Goal: Information Seeking & Learning: Learn about a topic

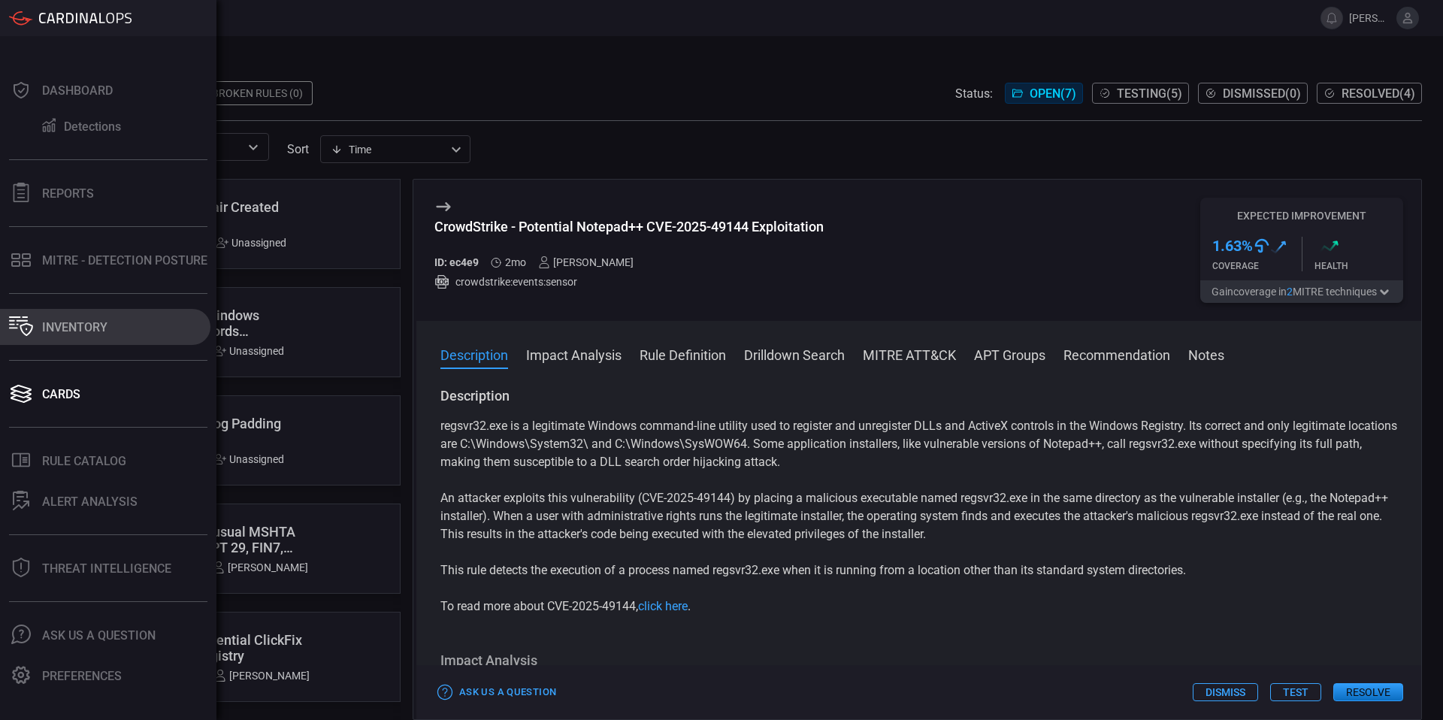
click at [75, 335] on button "Inventory" at bounding box center [105, 327] width 210 height 36
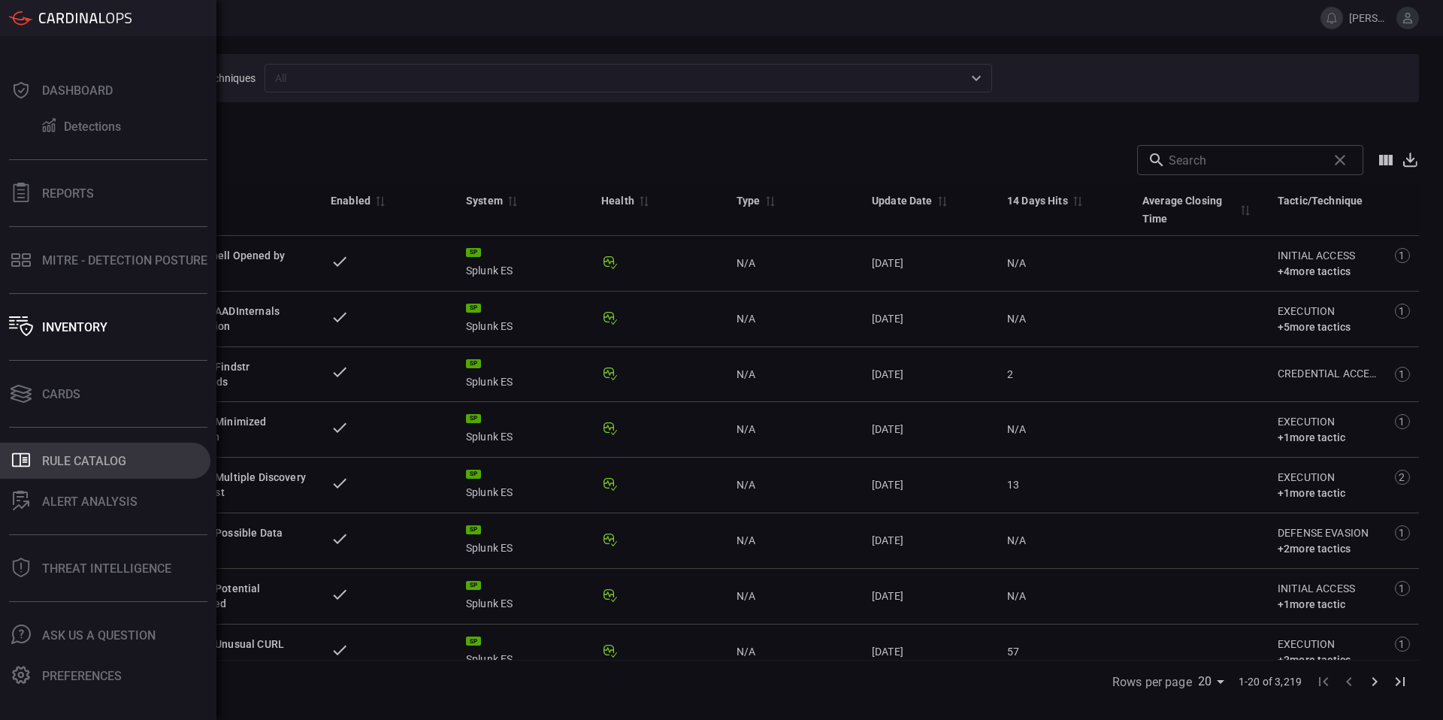
click at [56, 470] on button ".st0_rule_catalog_icon{fill: currentColor;} Rule Catalog" at bounding box center [105, 461] width 210 height 36
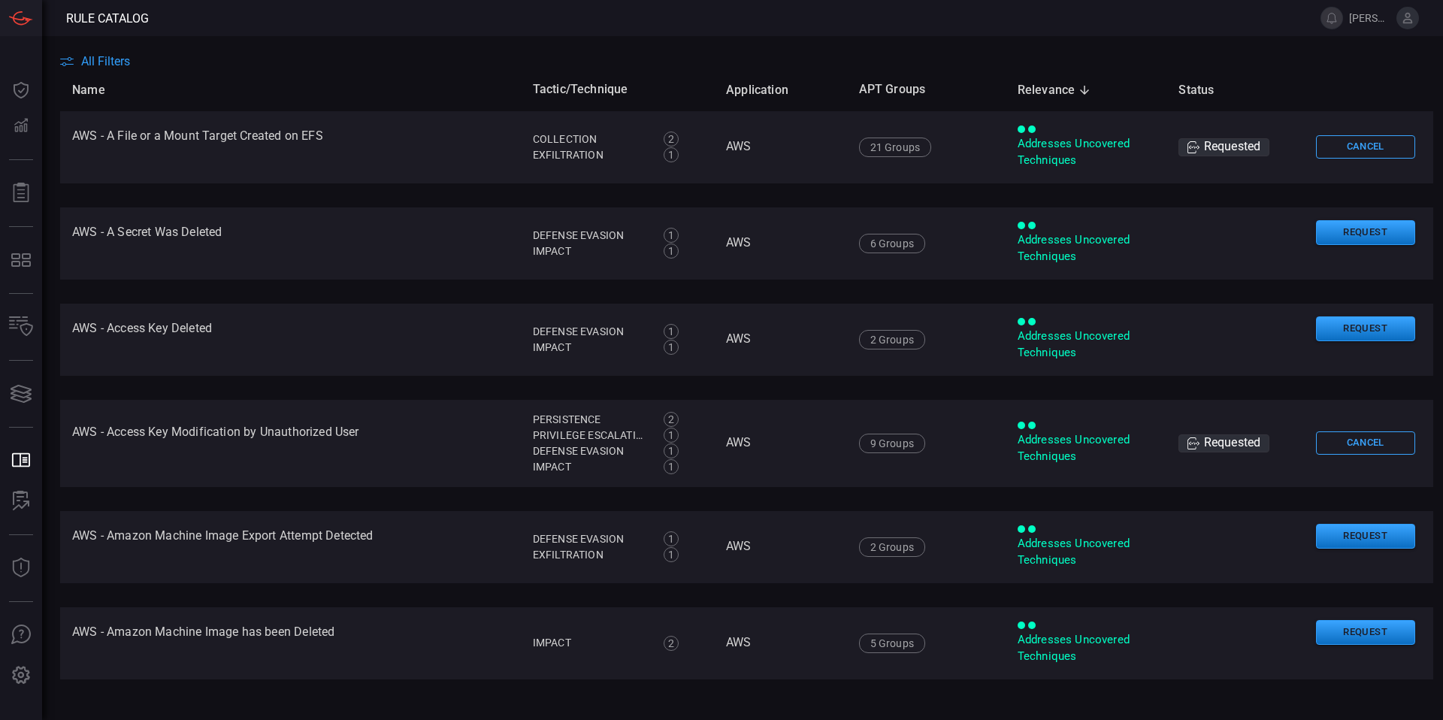
click at [117, 54] on span "All Filters" at bounding box center [105, 61] width 49 height 14
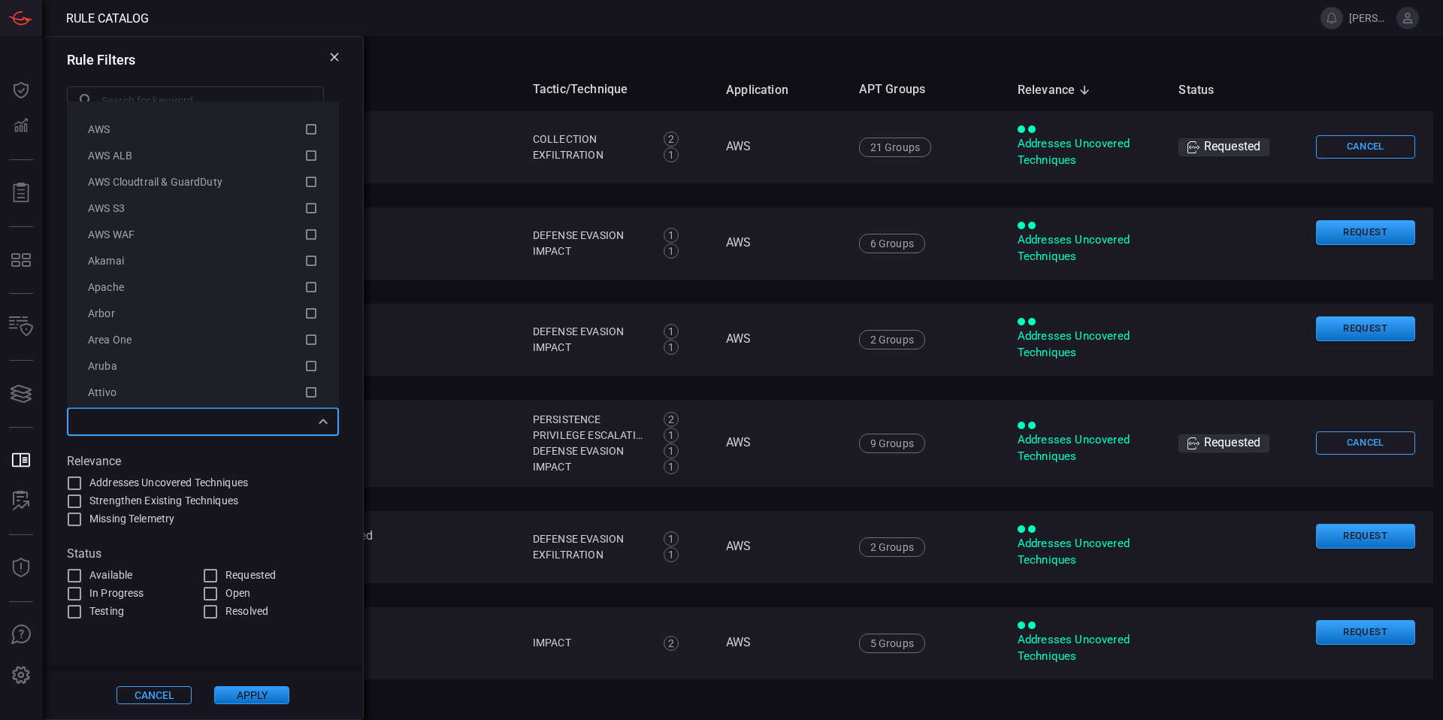
click at [148, 412] on input "text" at bounding box center [190, 421] width 238 height 19
click at [109, 477] on span "Addresses Uncovered Techniques" at bounding box center [168, 483] width 159 height 16
click at [83, 477] on input "Addresses Uncovered Techniques" at bounding box center [74, 483] width 18 height 18
checkbox input "true"
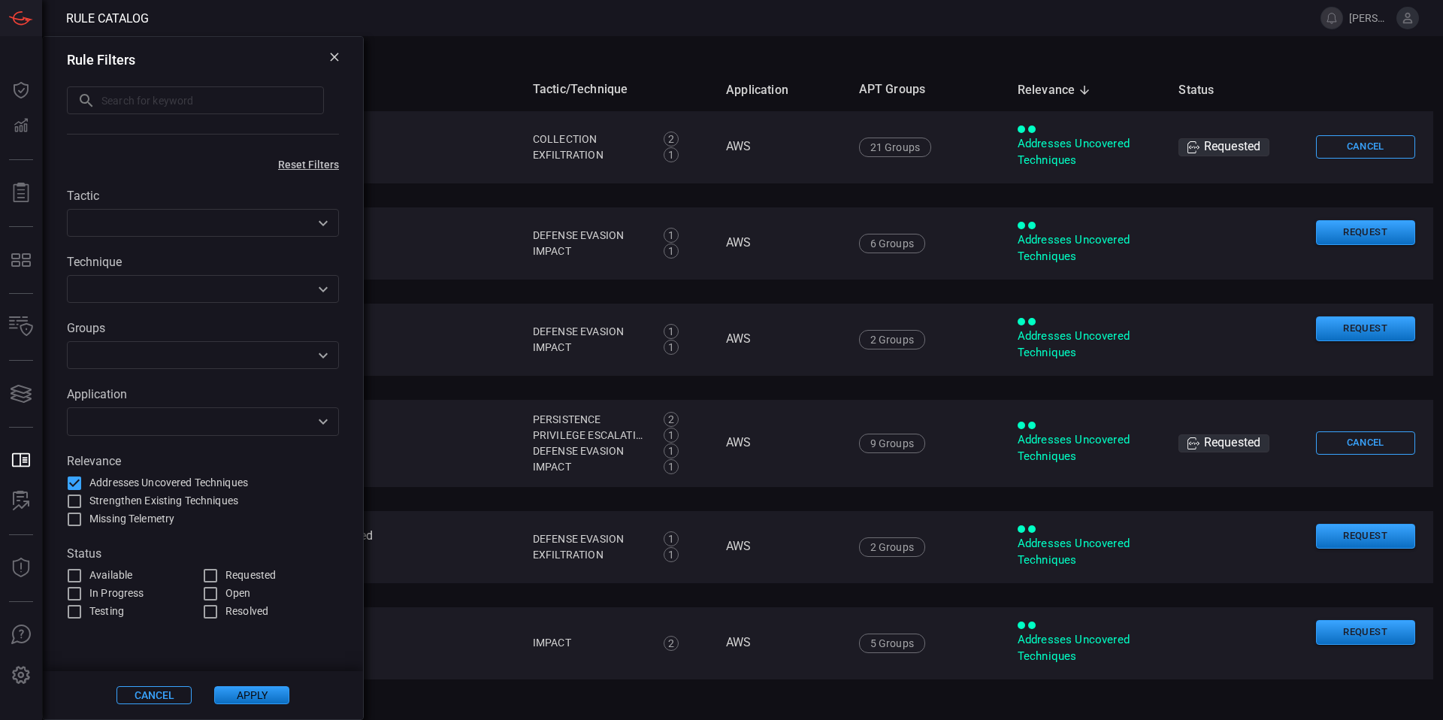
click at [117, 430] on input "text" at bounding box center [190, 421] width 238 height 19
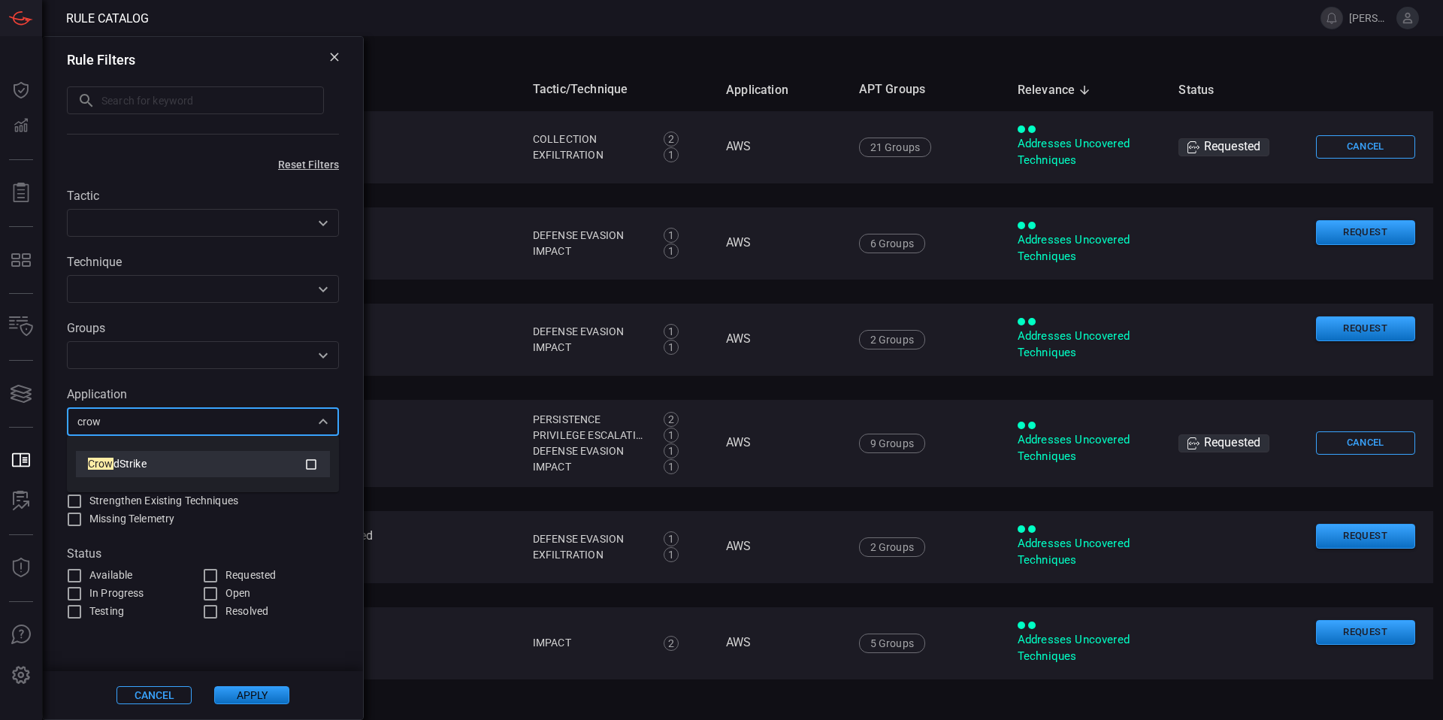
click at [153, 465] on div "Crow dStrike" at bounding box center [196, 464] width 217 height 16
type input "crow"
click at [236, 689] on button "Apply" at bounding box center [251, 695] width 75 height 18
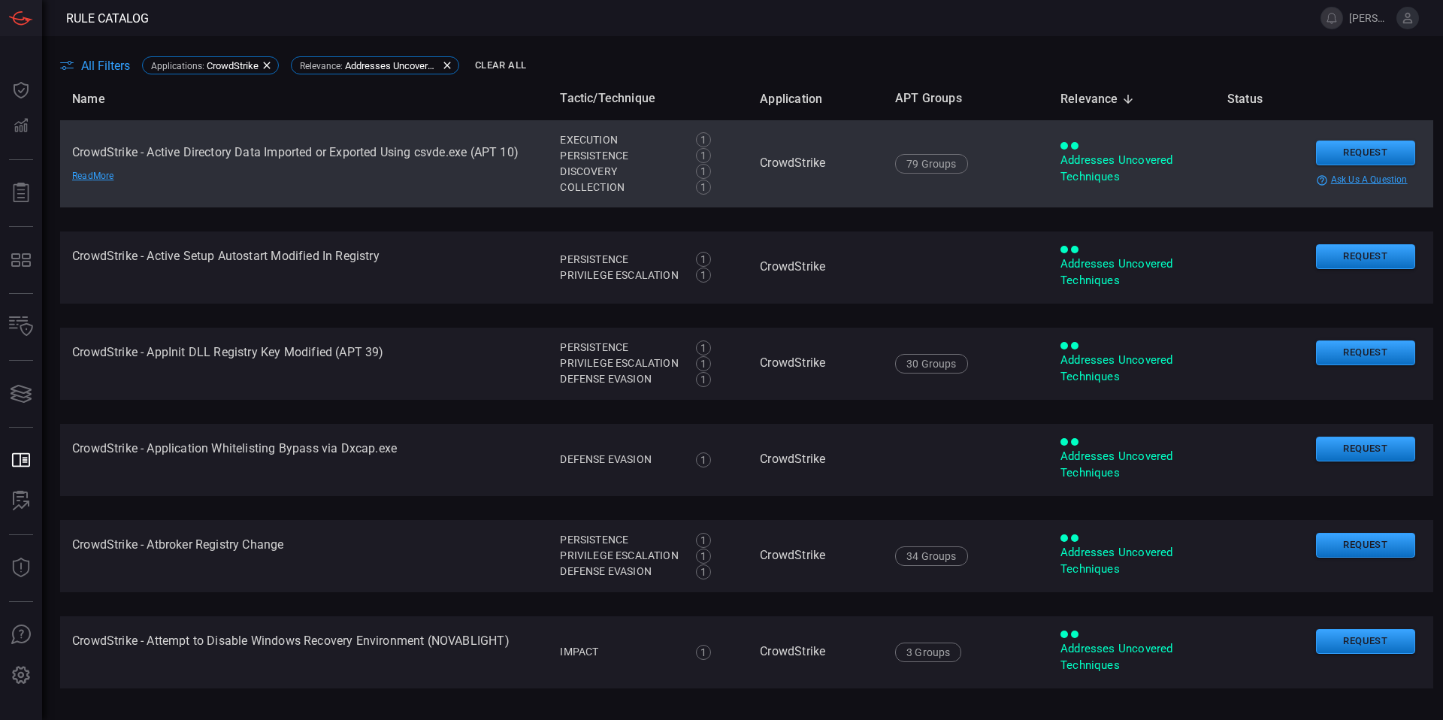
click at [97, 171] on div "Read More" at bounding box center [124, 177] width 105 height 12
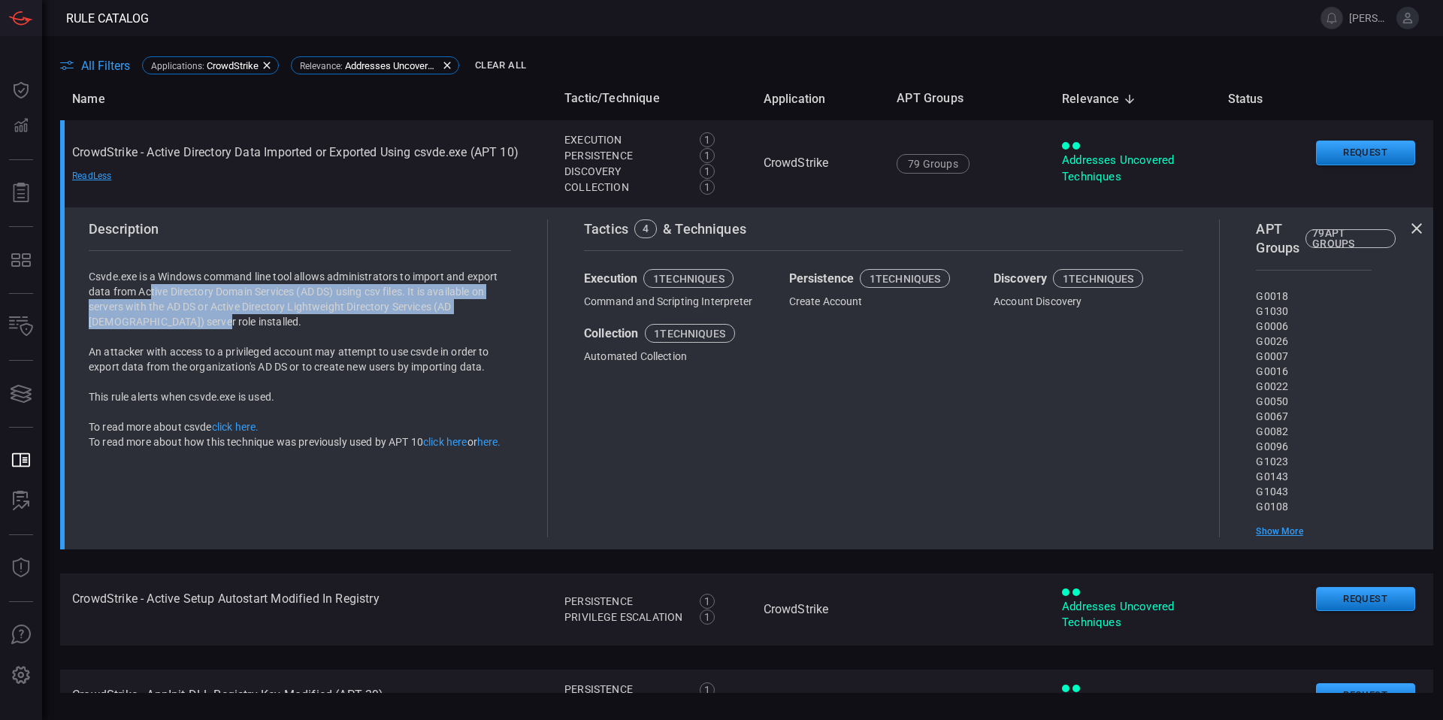
drag, startPoint x: 149, startPoint y: 288, endPoint x: 176, endPoint y: 329, distance: 48.8
click at [176, 329] on p "Csvde.exe is a Windows command line tool allows administrators to import and ex…" at bounding box center [300, 299] width 422 height 60
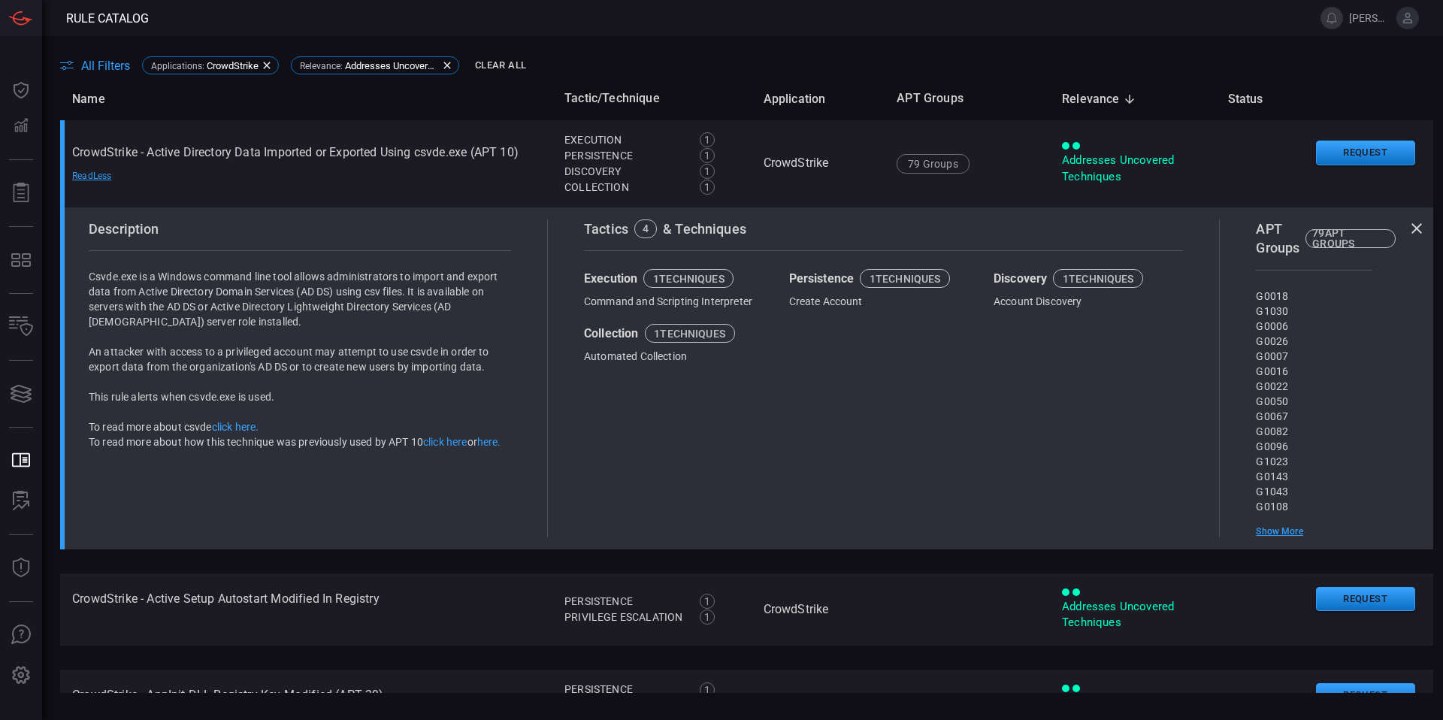
click at [244, 426] on link "click here." at bounding box center [235, 427] width 47 height 12
